Goal: Find specific page/section: Locate a particular part of the current website

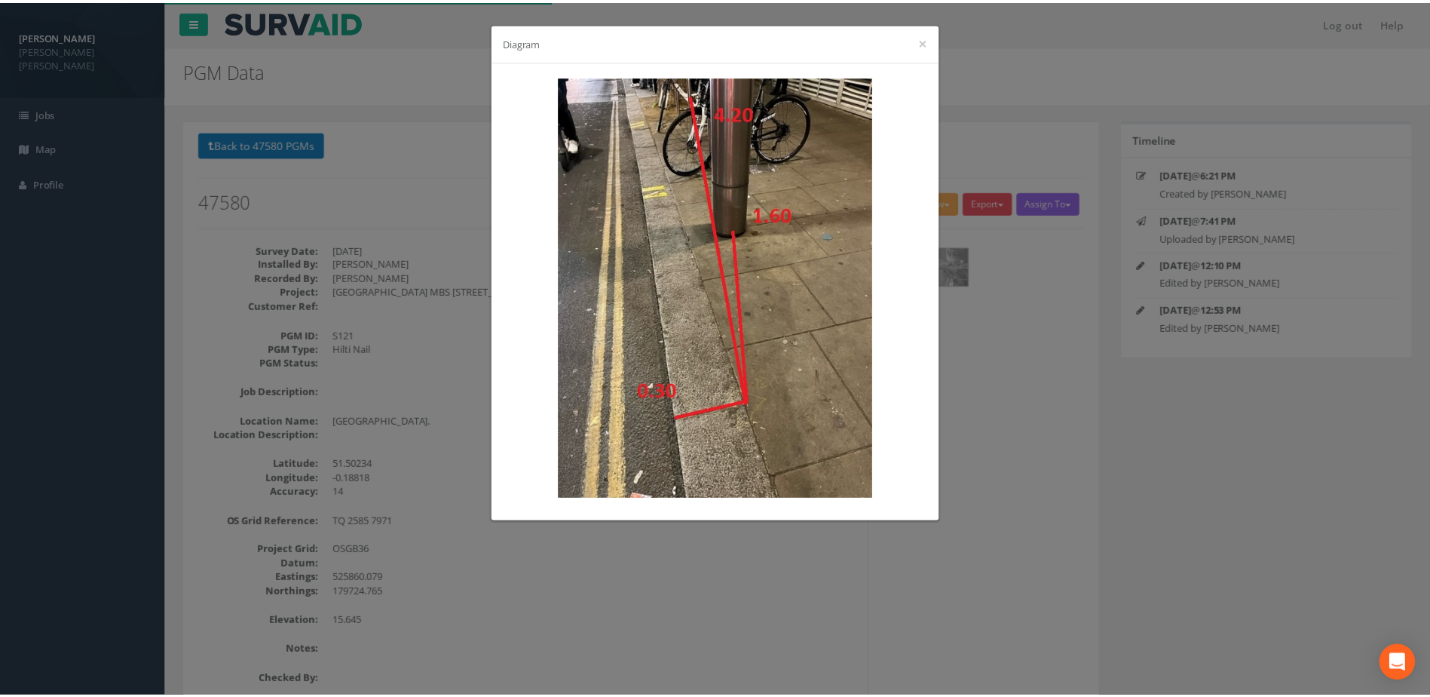
scroll to position [409, 0]
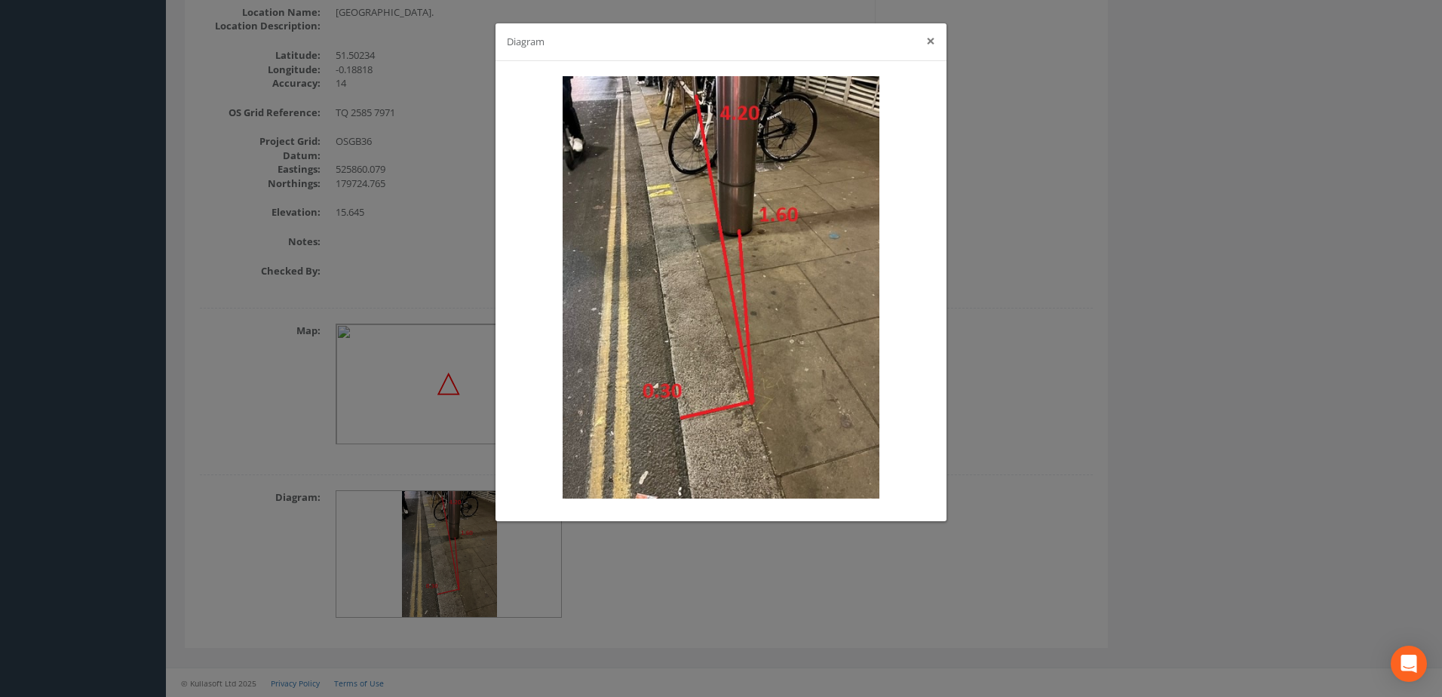
click at [928, 41] on button "×" at bounding box center [930, 41] width 9 height 16
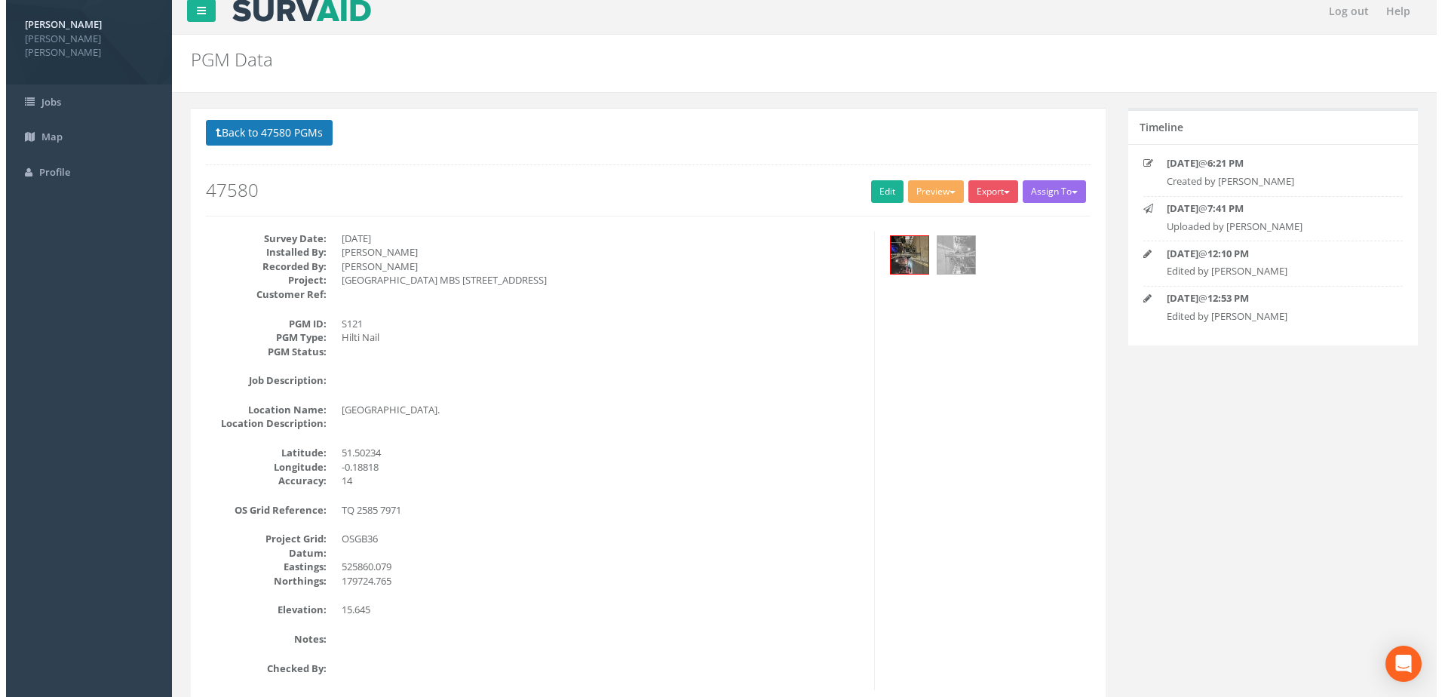
scroll to position [0, 0]
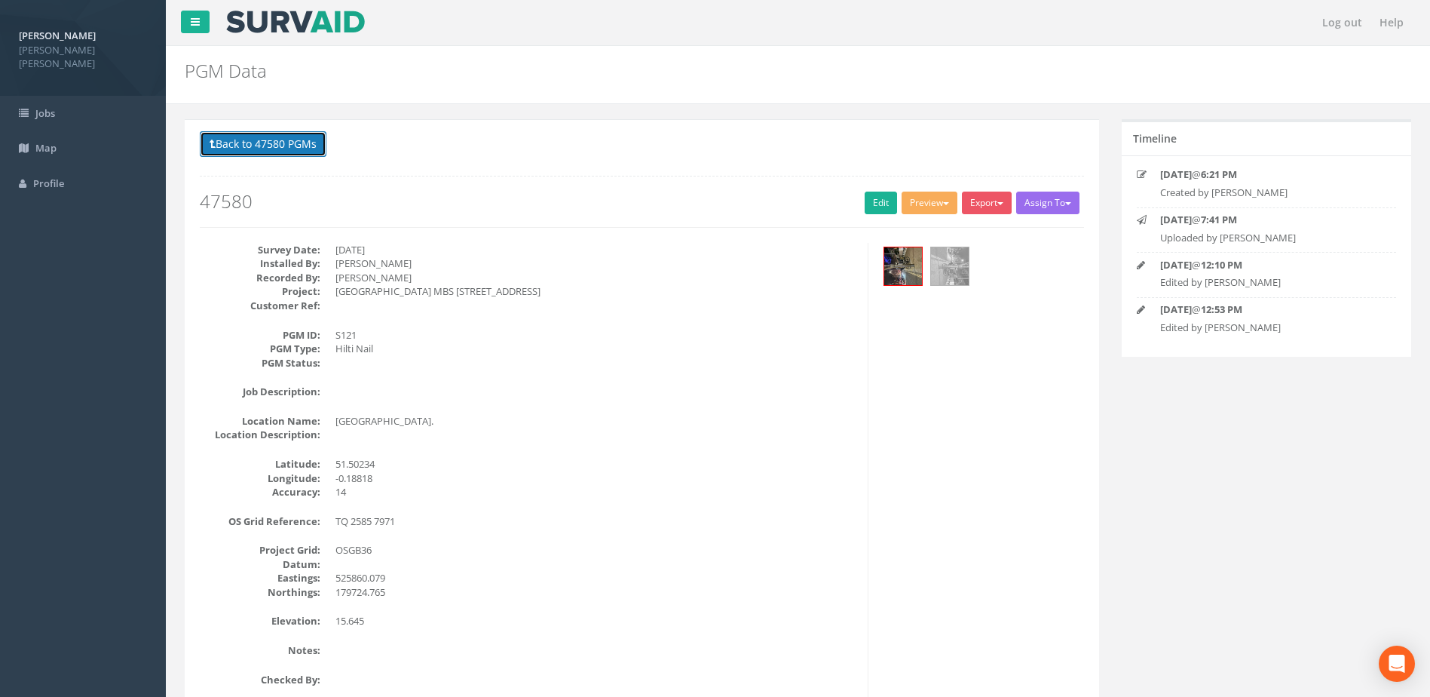
click at [227, 144] on button "Back to 47580 PGMs" at bounding box center [263, 144] width 127 height 26
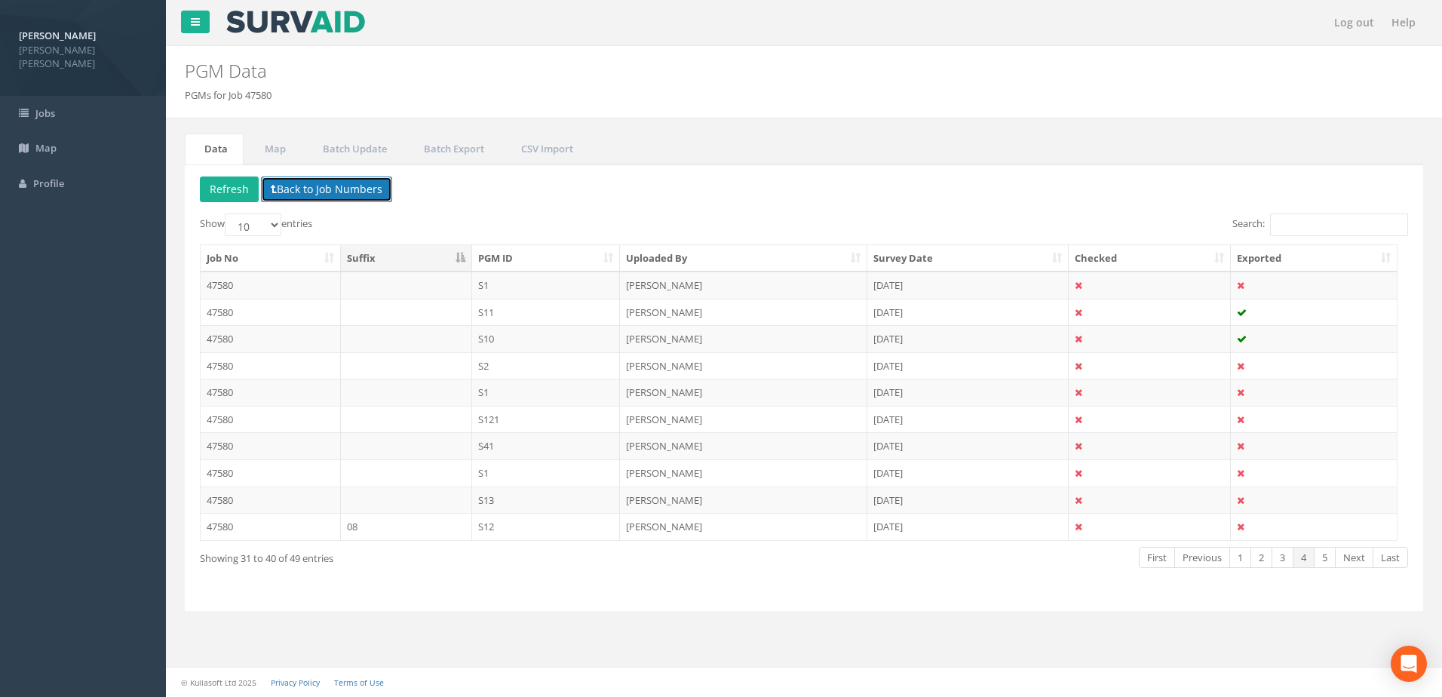
click at [295, 182] on button "Back to Job Numbers" at bounding box center [326, 189] width 131 height 26
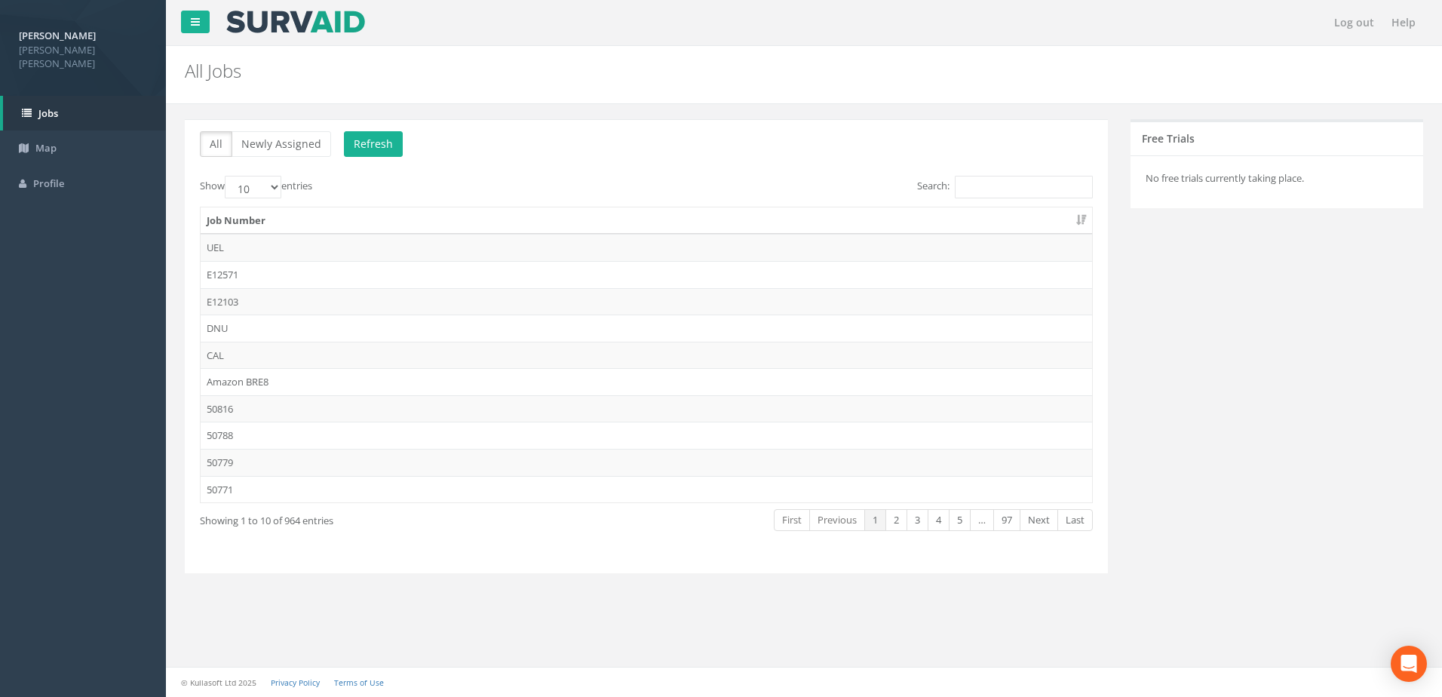
click at [268, 224] on th "Job Number" at bounding box center [646, 220] width 891 height 27
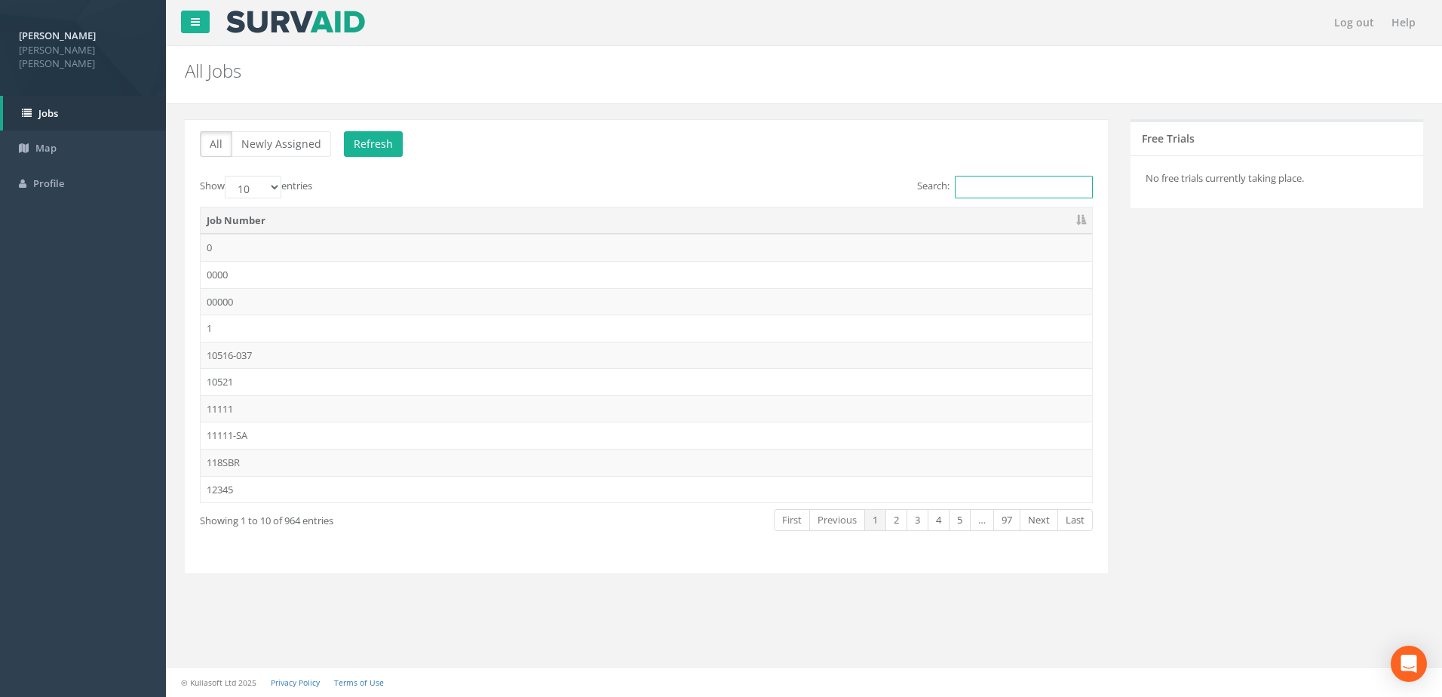
click at [970, 182] on input "Search:" at bounding box center [1024, 187] width 138 height 23
paste input "49838"
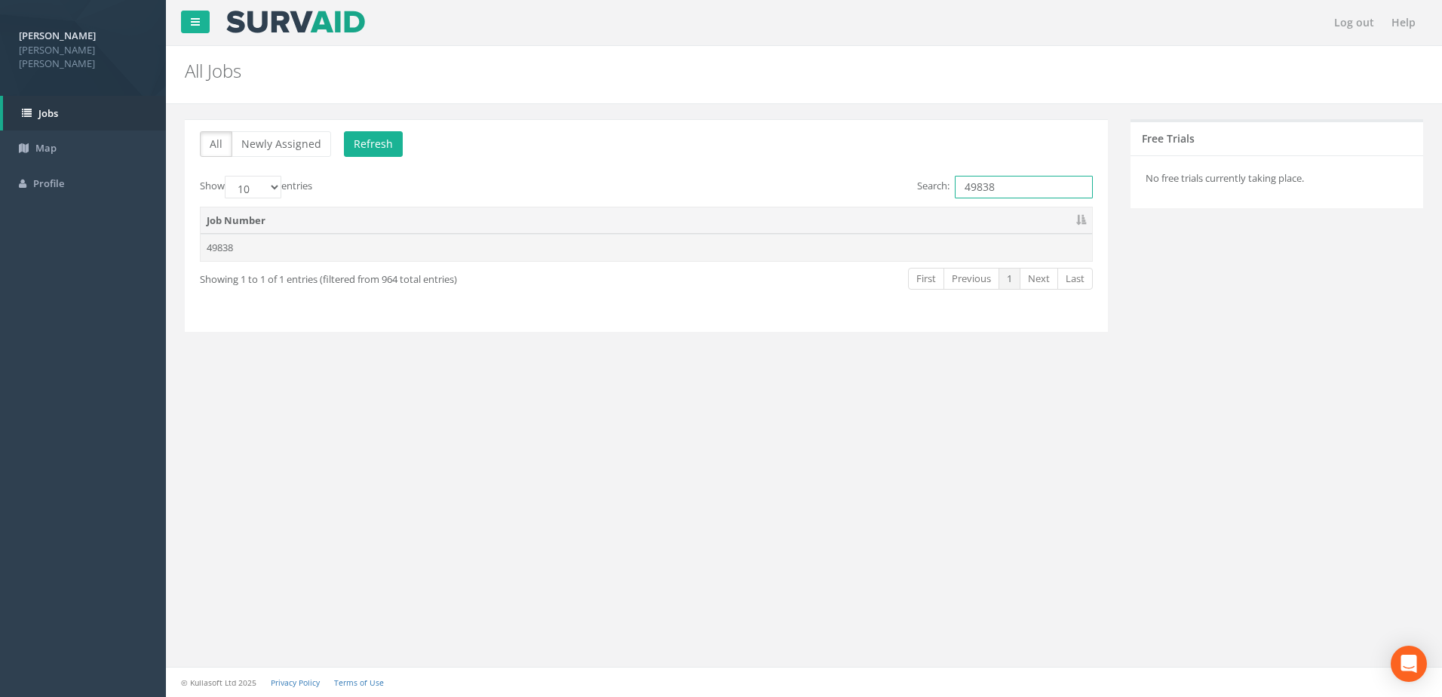
type input "49838"
click at [216, 250] on td "49838" at bounding box center [646, 247] width 891 height 27
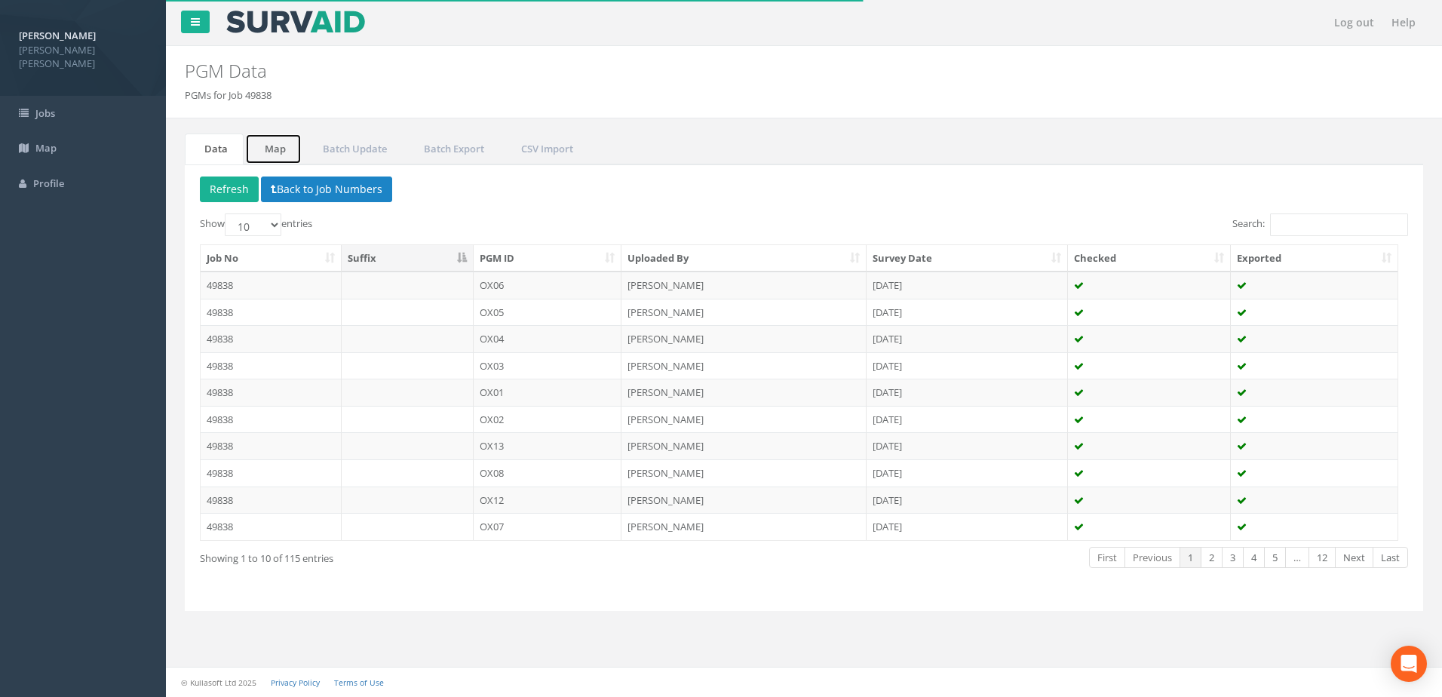
click at [274, 145] on link "Map" at bounding box center [273, 148] width 57 height 31
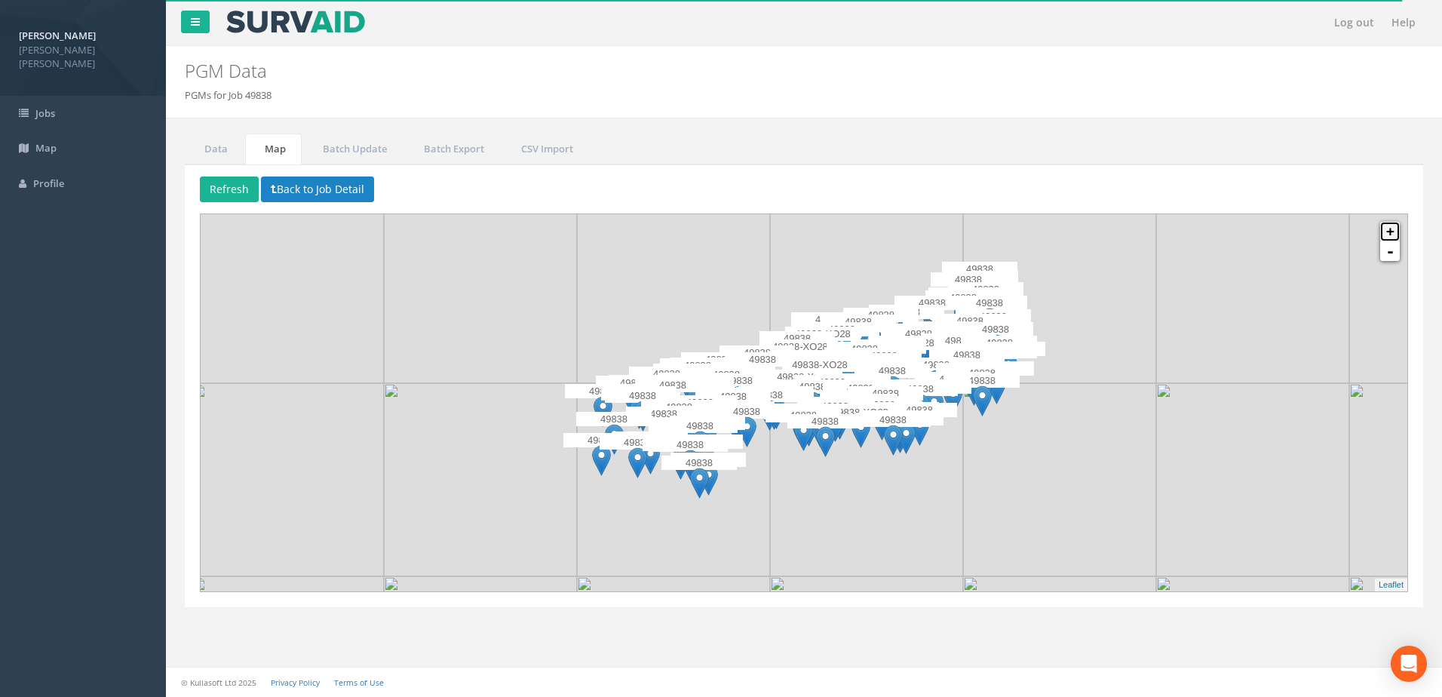
click at [1387, 239] on link "+" at bounding box center [1390, 232] width 20 height 20
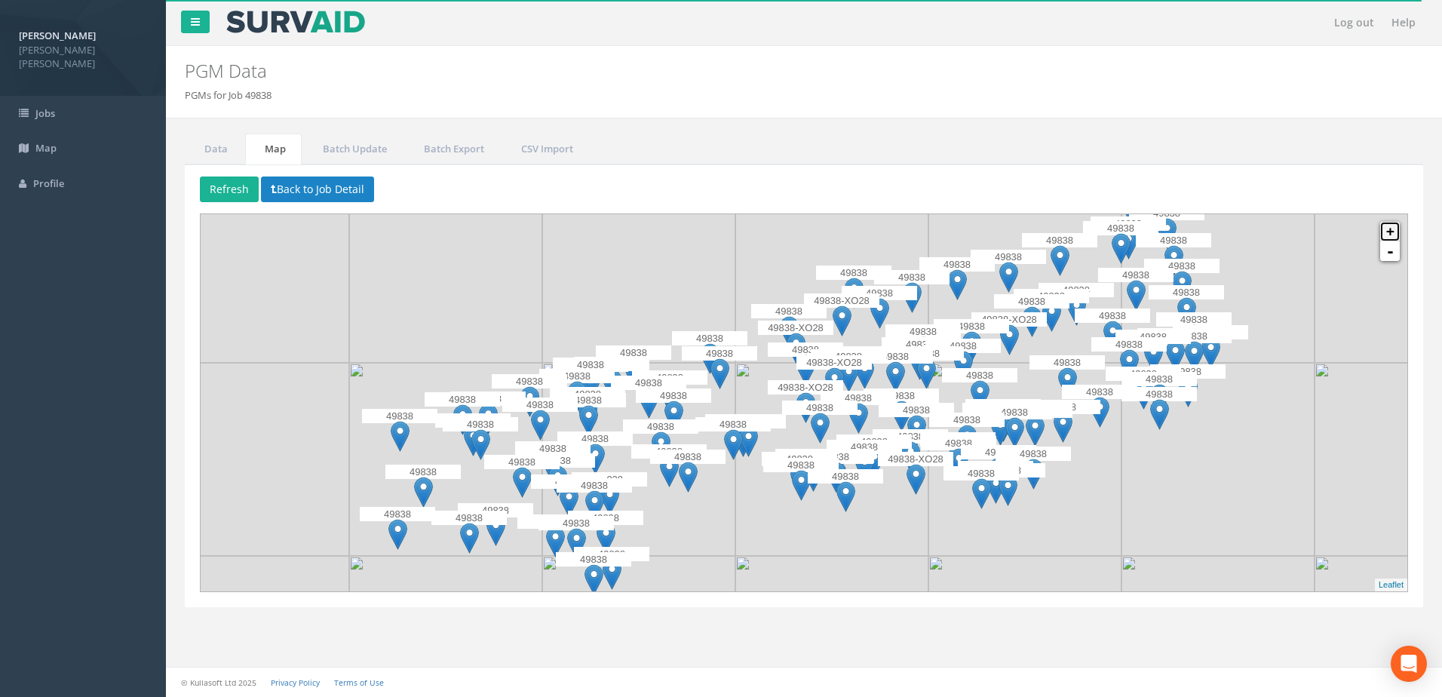
click at [1386, 233] on link "+" at bounding box center [1390, 232] width 20 height 20
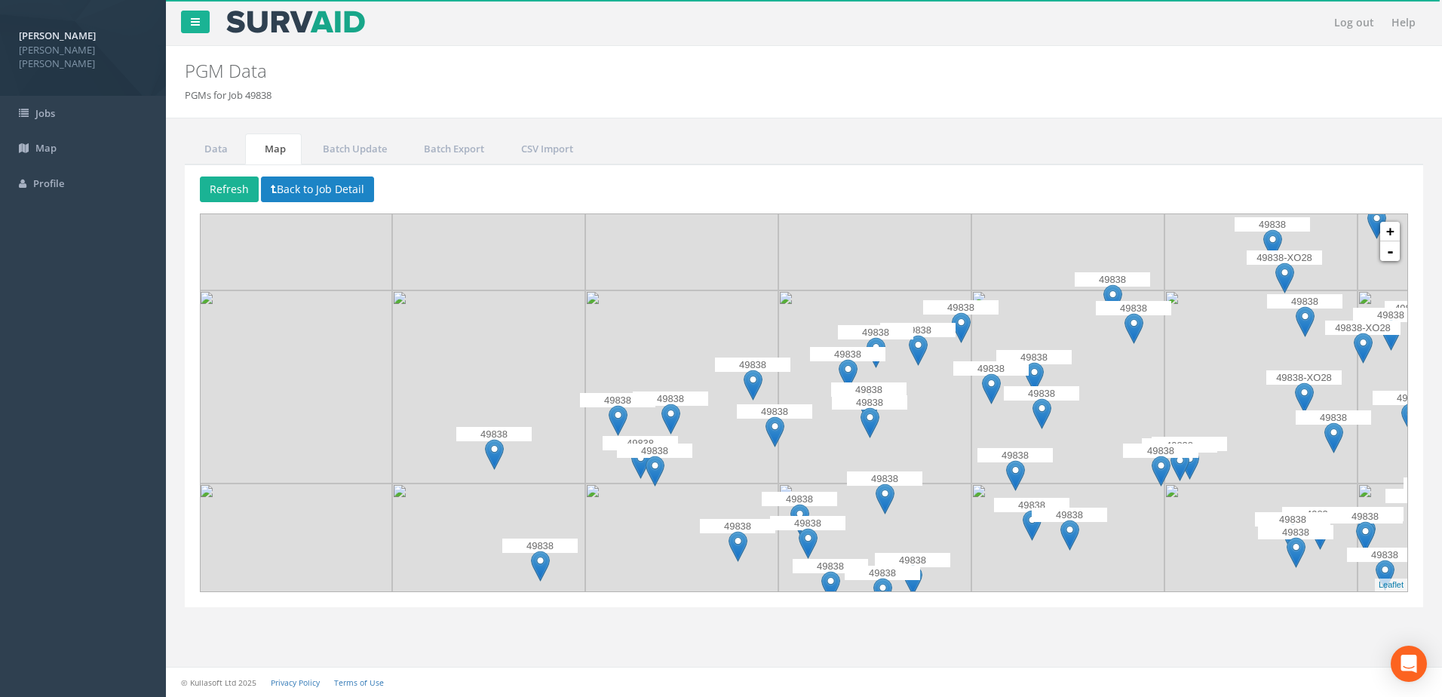
drag, startPoint x: 612, startPoint y: 471, endPoint x: 1111, endPoint y: 439, distance: 499.5
click at [1111, 439] on img at bounding box center [1067, 386] width 193 height 193
click at [1388, 230] on link "+" at bounding box center [1390, 232] width 20 height 20
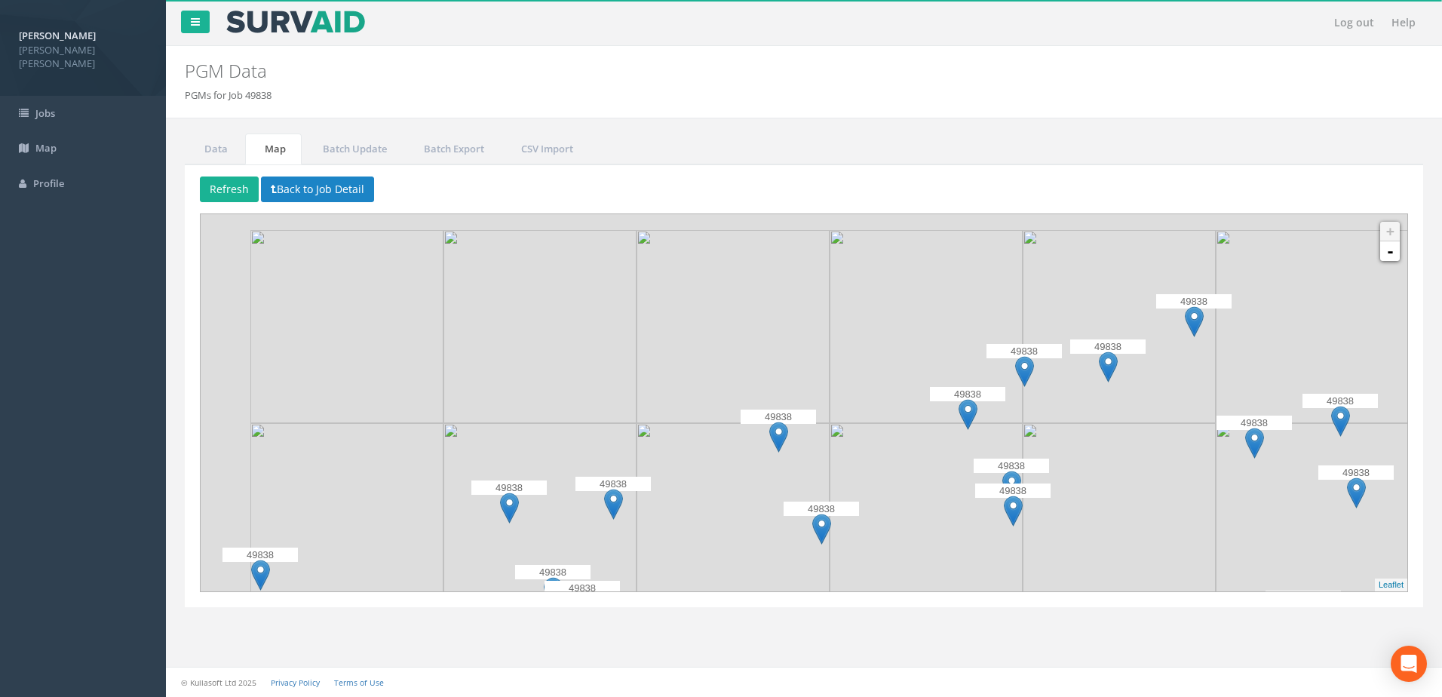
drag, startPoint x: 626, startPoint y: 473, endPoint x: 712, endPoint y: 522, distance: 98.9
click at [710, 523] on img at bounding box center [732, 519] width 193 height 193
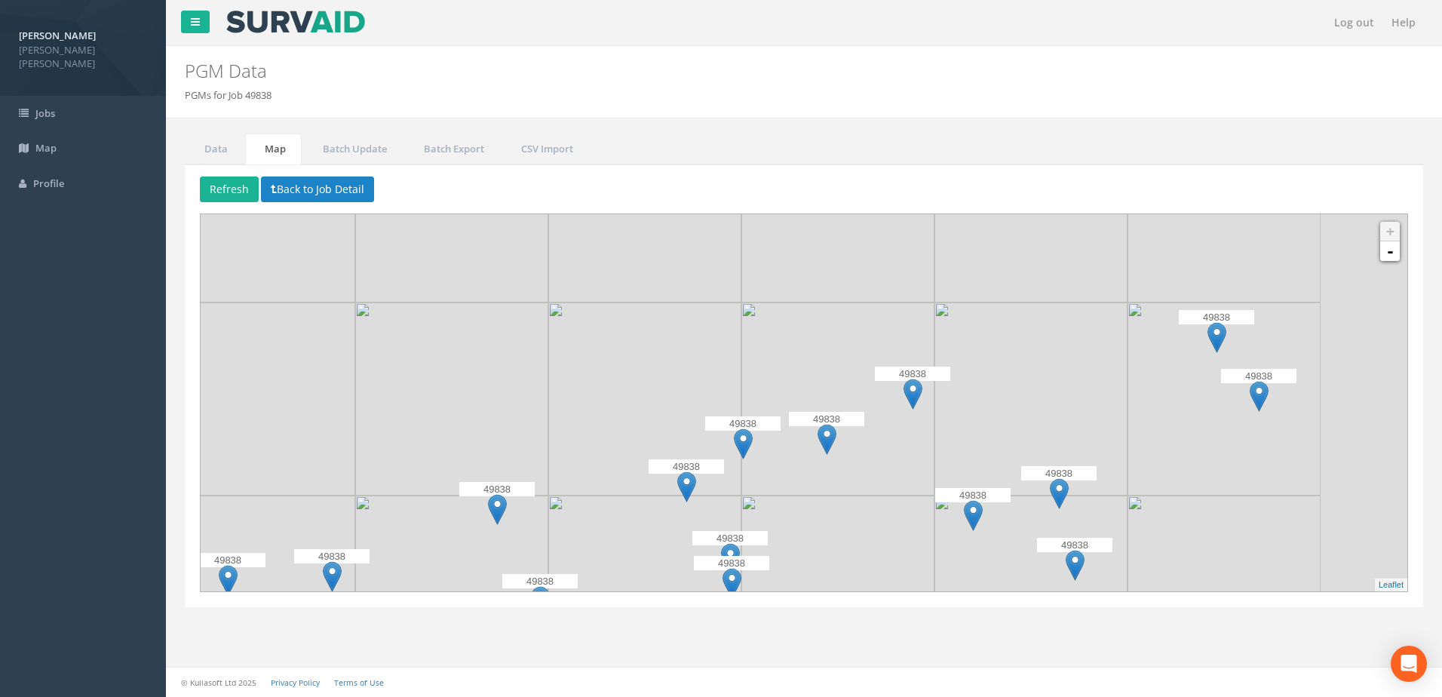
drag, startPoint x: 900, startPoint y: 440, endPoint x: 610, endPoint y: 507, distance: 297.2
click at [608, 508] on img at bounding box center [644, 591] width 193 height 193
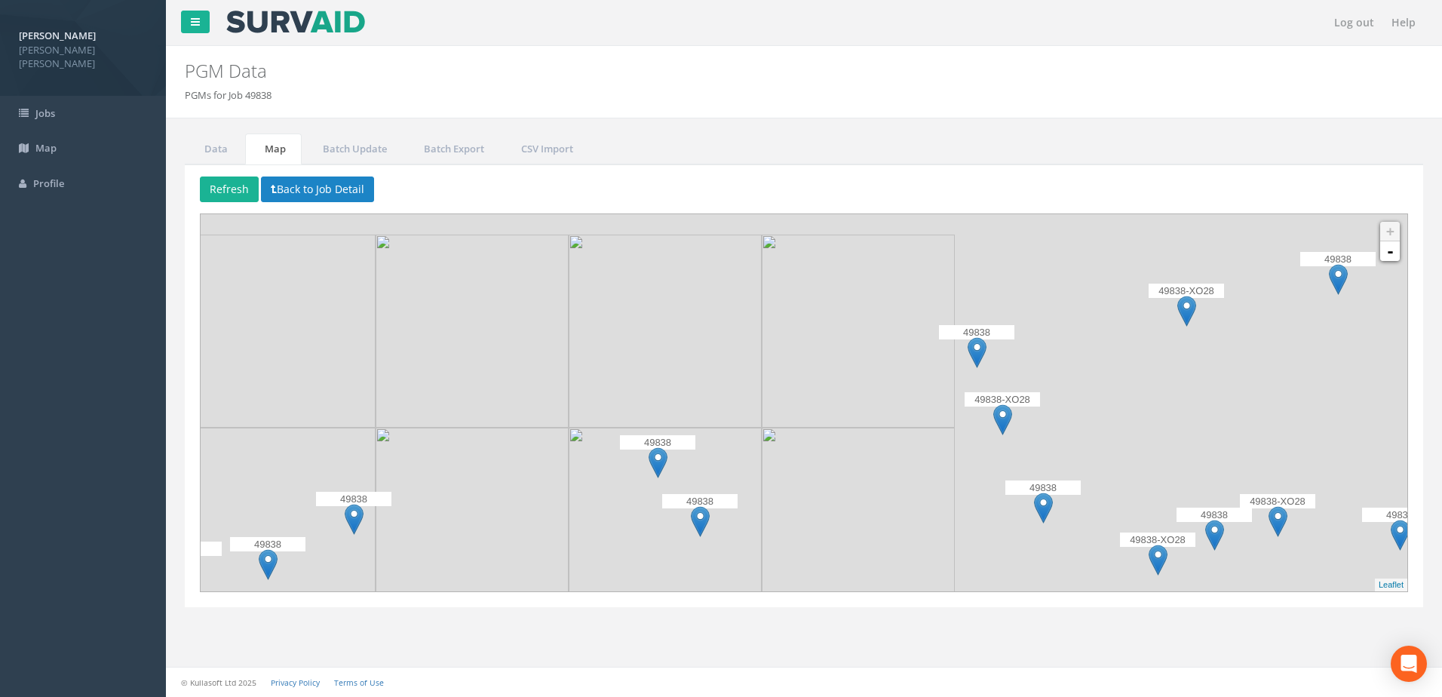
drag, startPoint x: 1059, startPoint y: 397, endPoint x: 414, endPoint y: 557, distance: 664.4
click at [414, 557] on img at bounding box center [471, 524] width 193 height 193
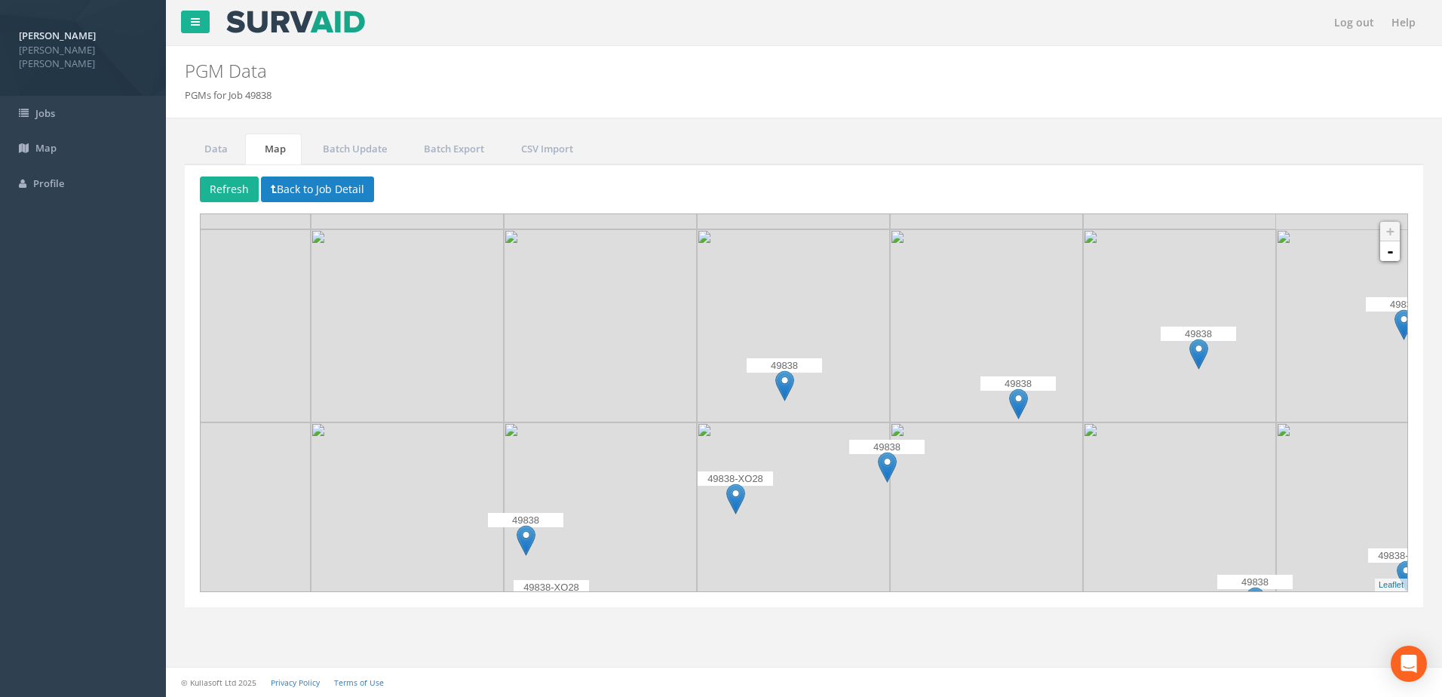
drag, startPoint x: 627, startPoint y: 548, endPoint x: 452, endPoint y: 622, distance: 189.9
click at [452, 622] on div "Data Map Batch Update Batch Export CSV Import Delete Refresh Back to Job Number…" at bounding box center [803, 379] width 1261 height 492
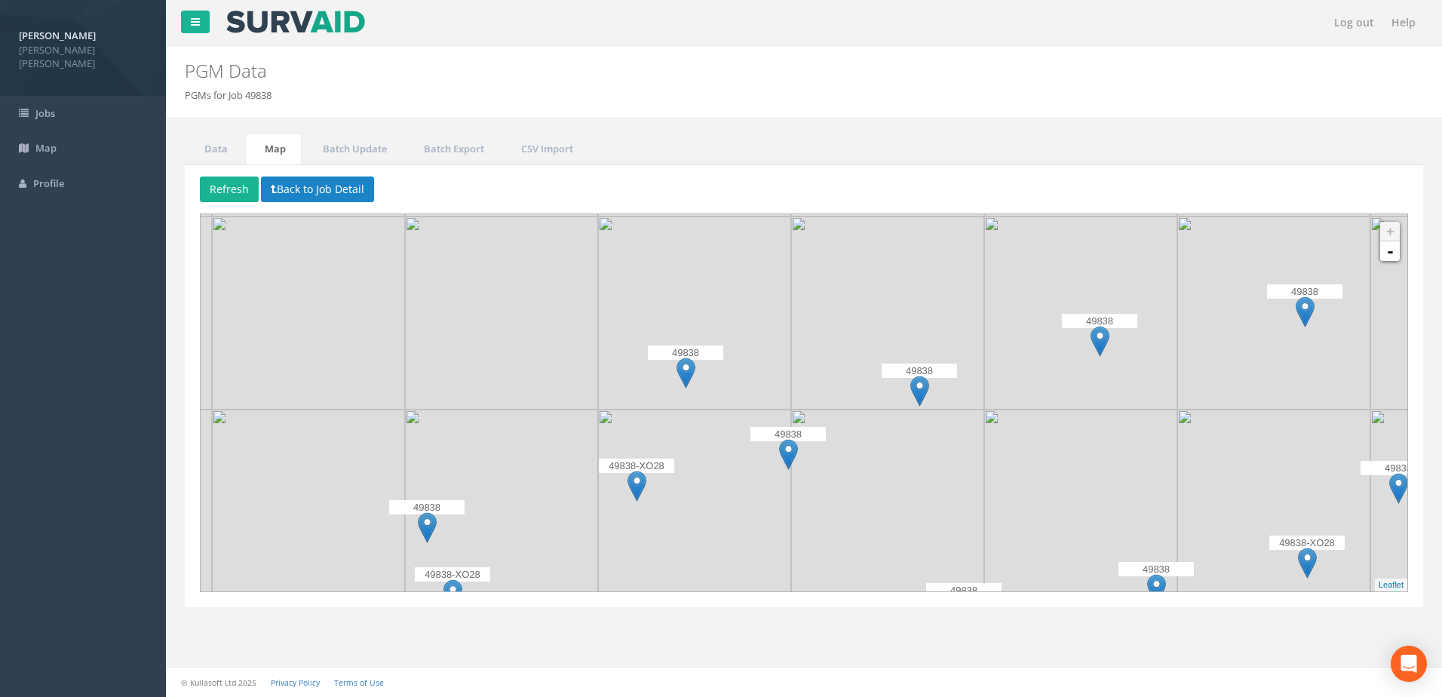
drag, startPoint x: 657, startPoint y: 575, endPoint x: 560, endPoint y: 522, distance: 110.7
click at [553, 562] on img at bounding box center [501, 505] width 193 height 193
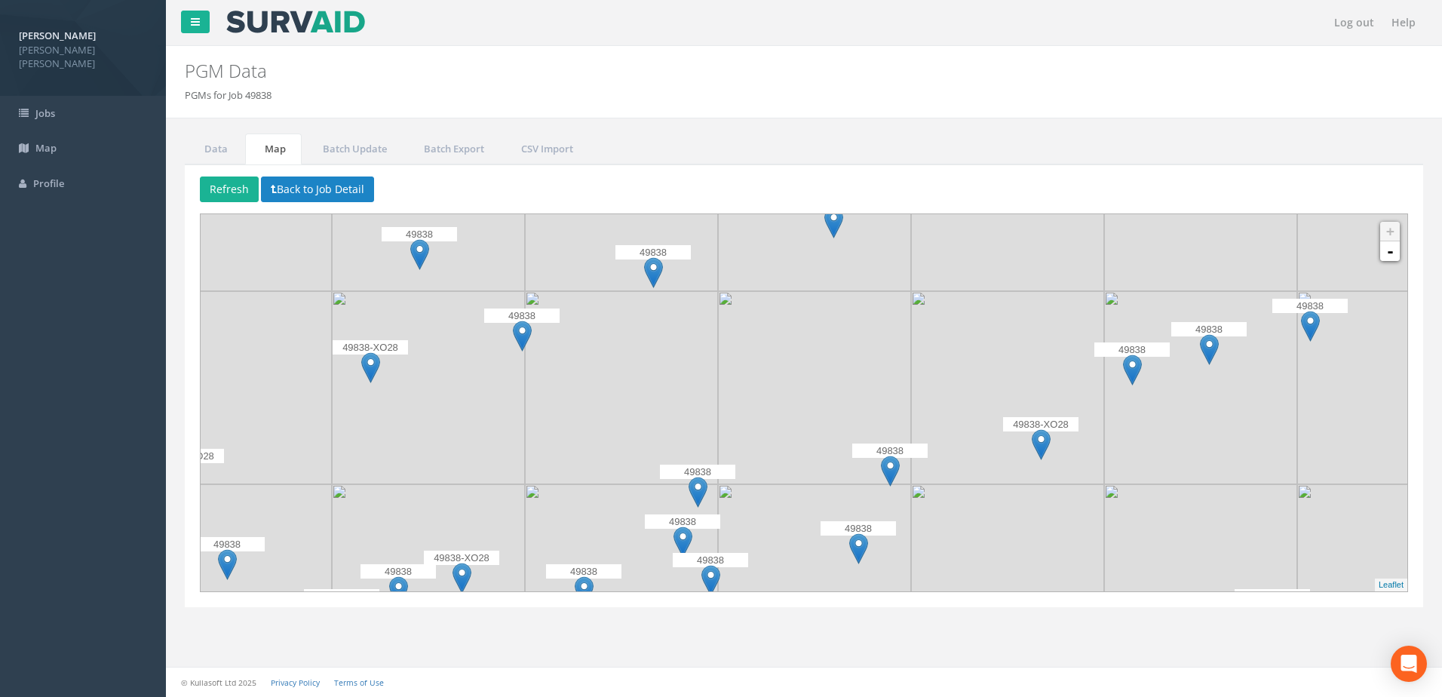
drag, startPoint x: 992, startPoint y: 358, endPoint x: 731, endPoint y: 226, distance: 292.4
click at [728, 228] on img at bounding box center [814, 194] width 193 height 193
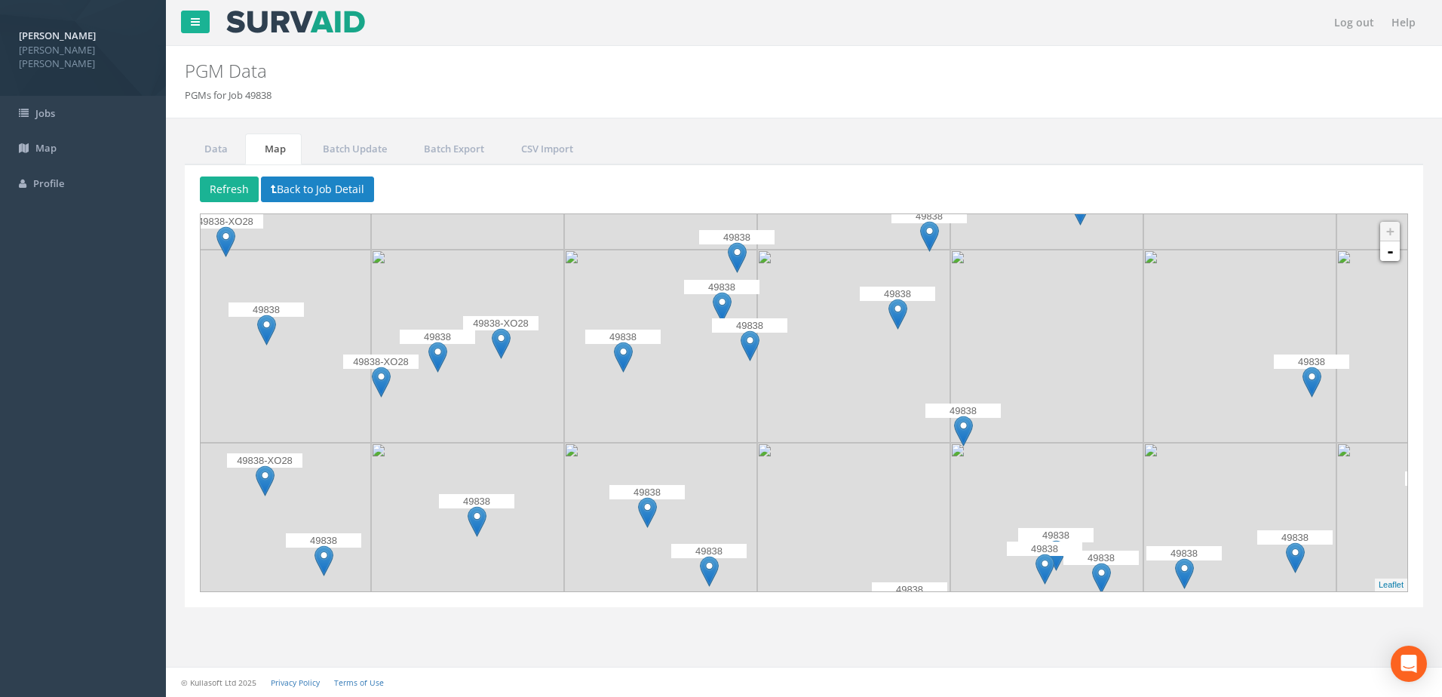
drag, startPoint x: 843, startPoint y: 478, endPoint x: 881, endPoint y: 256, distance: 225.6
click at [881, 256] on img at bounding box center [853, 346] width 193 height 193
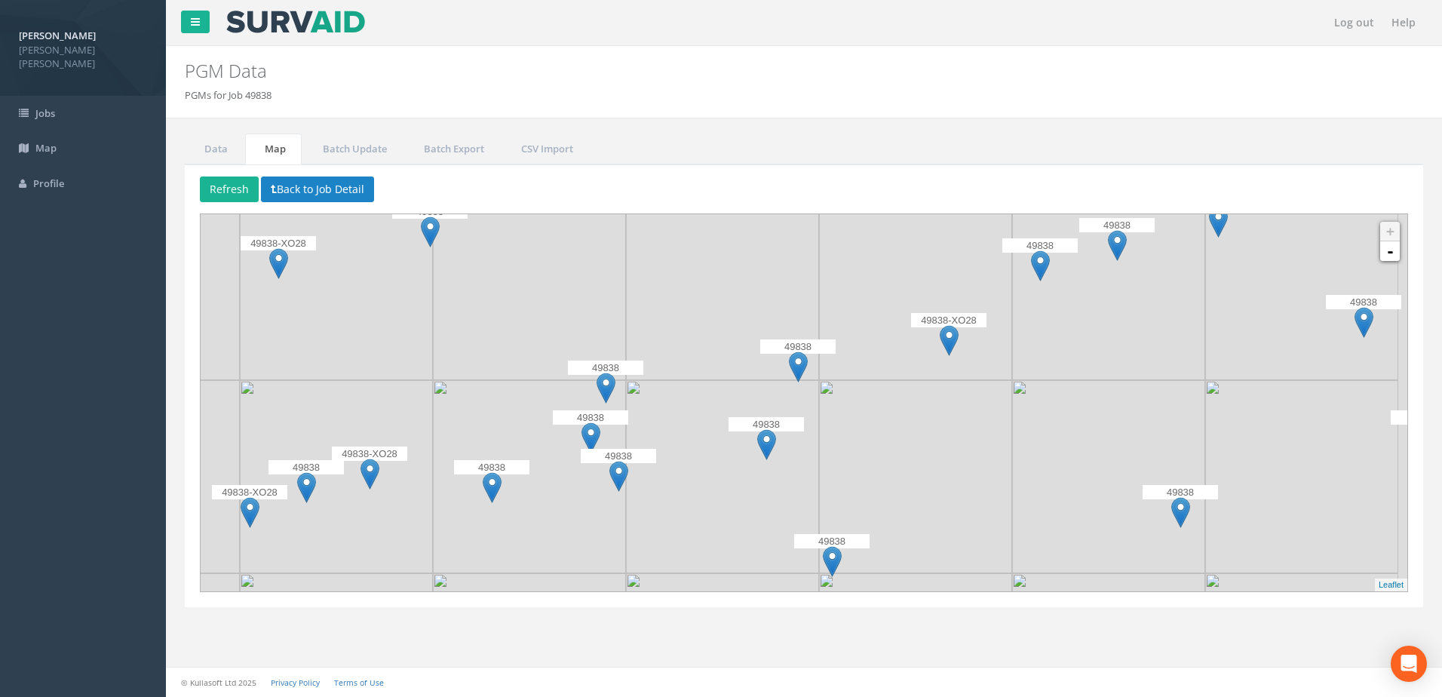
drag, startPoint x: 936, startPoint y: 305, endPoint x: 805, endPoint y: 436, distance: 185.0
click at [805, 436] on img at bounding box center [722, 476] width 193 height 193
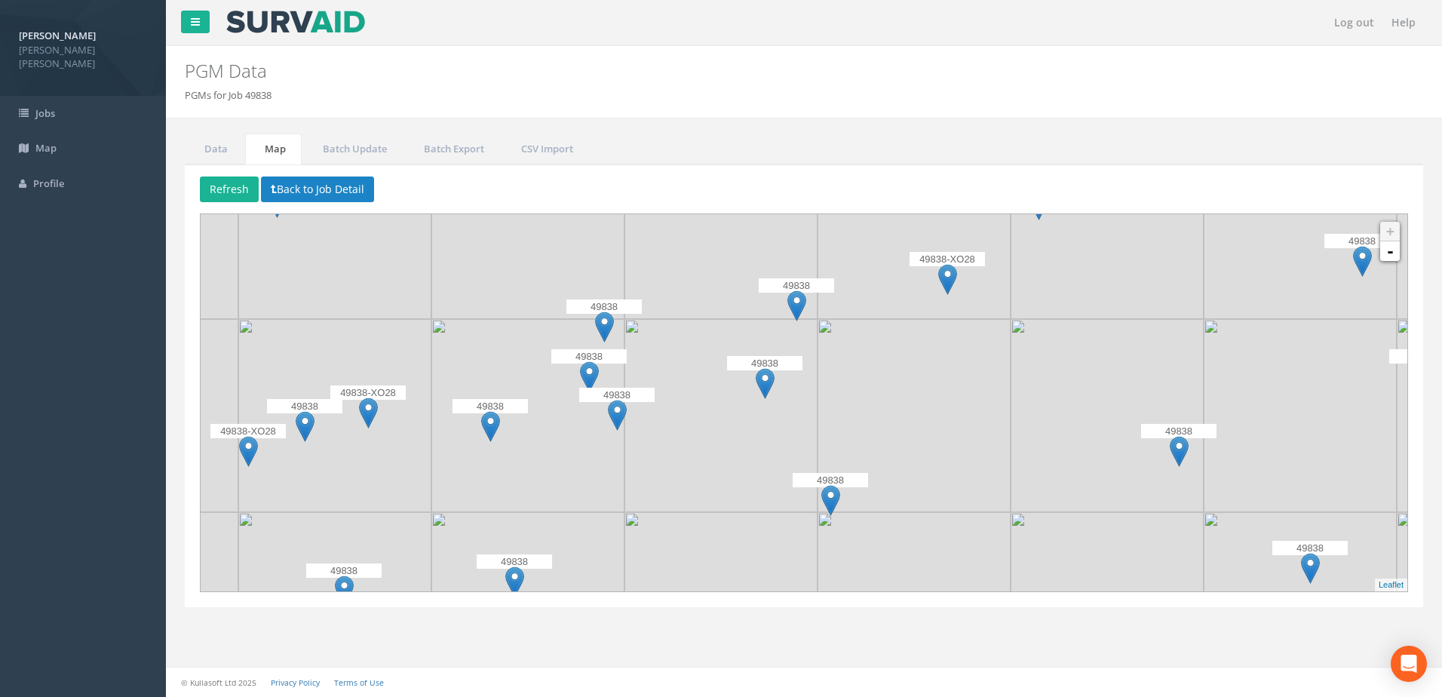
drag, startPoint x: 806, startPoint y: 467, endPoint x: 805, endPoint y: 400, distance: 67.1
click at [805, 400] on img at bounding box center [720, 415] width 193 height 193
